Goal: Information Seeking & Learning: Check status

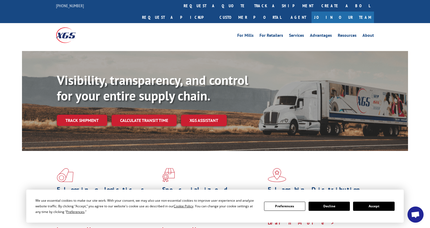
click at [384, 153] on div "Flooring Logistics Solutions As an industry carrier of choice, XGS has brought …" at bounding box center [215, 200] width 386 height 98
drag, startPoint x: 371, startPoint y: 204, endPoint x: 306, endPoint y: 190, distance: 66.7
click at [371, 204] on button "Accept" at bounding box center [373, 205] width 41 height 9
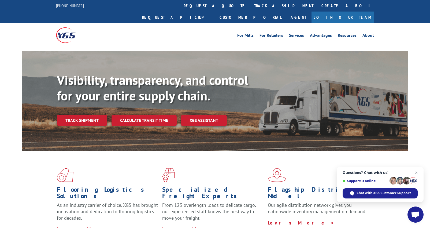
click at [77, 114] on link "Track shipment" at bounding box center [82, 119] width 50 height 11
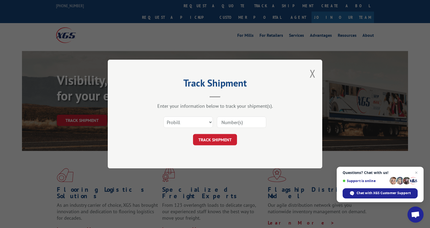
click at [227, 121] on input at bounding box center [241, 121] width 49 height 11
paste input "17228715"
type input "17228715"
click at [207, 140] on button "TRACK SHIPMENT" at bounding box center [215, 139] width 44 height 11
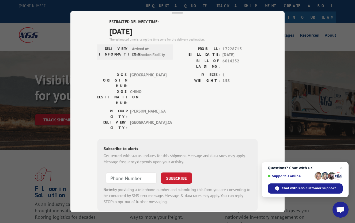
scroll to position [36, 0]
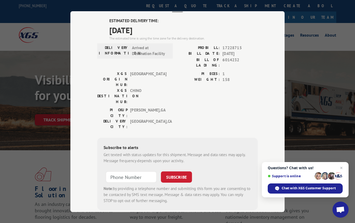
drag, startPoint x: 315, startPoint y: 99, endPoint x: 306, endPoint y: 70, distance: 30.3
click at [314, 98] on div "Track Shipment ESTIMATED DELIVERY TIME: [DATE] The estimated time is using the …" at bounding box center [177, 111] width 355 height 223
